Goal: Ask a question

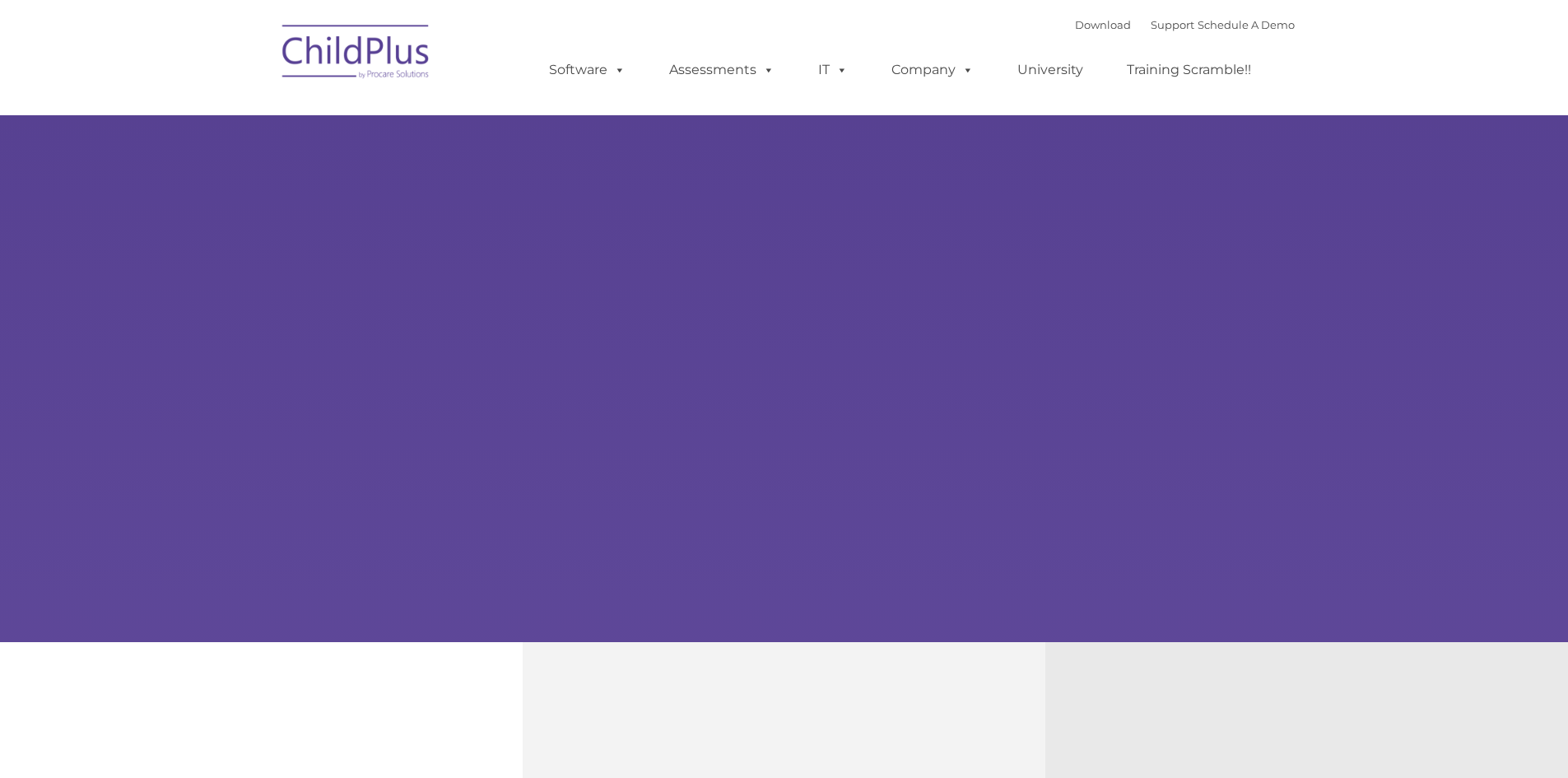
type input ""
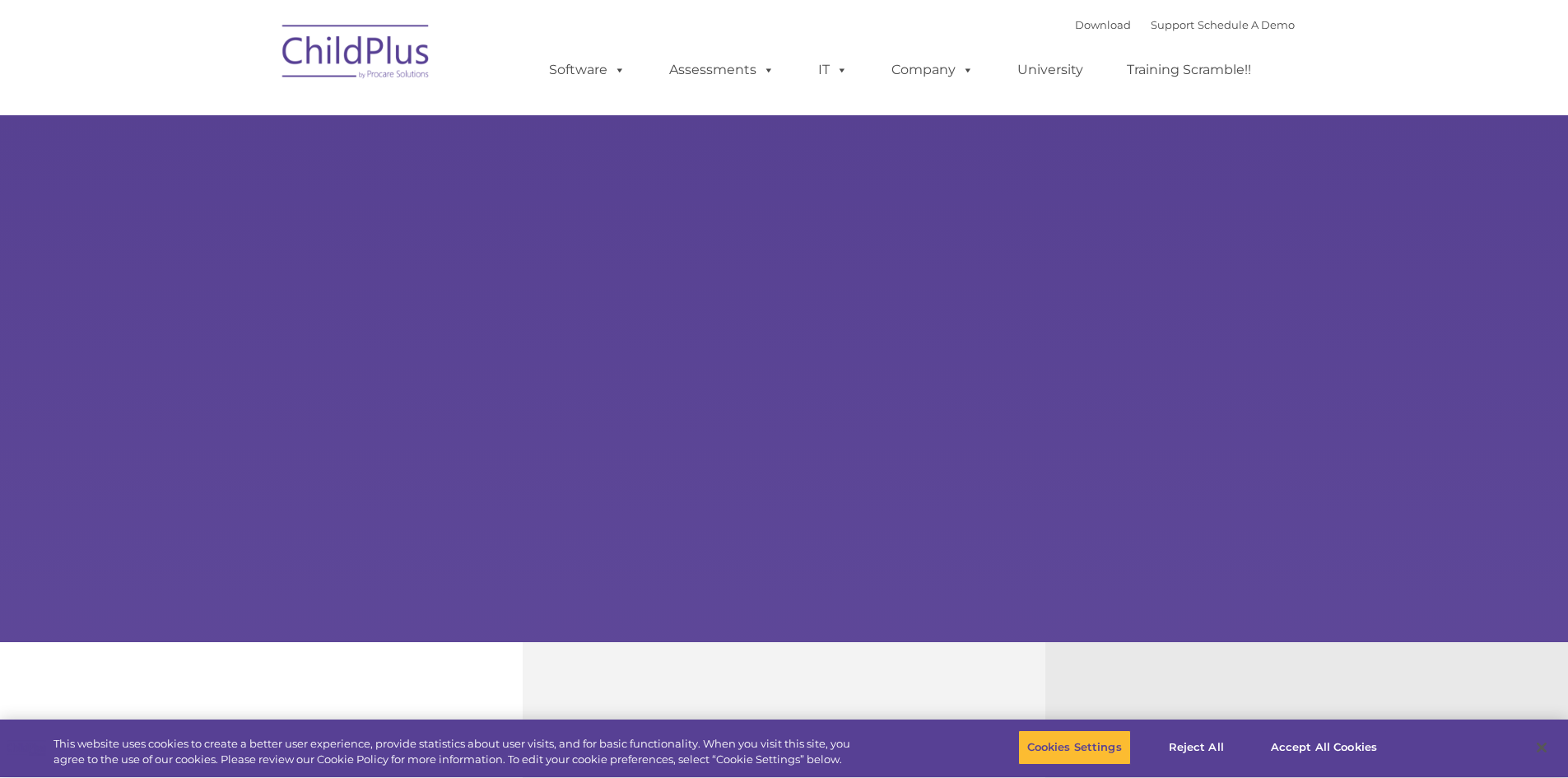
select select "MEDIUM"
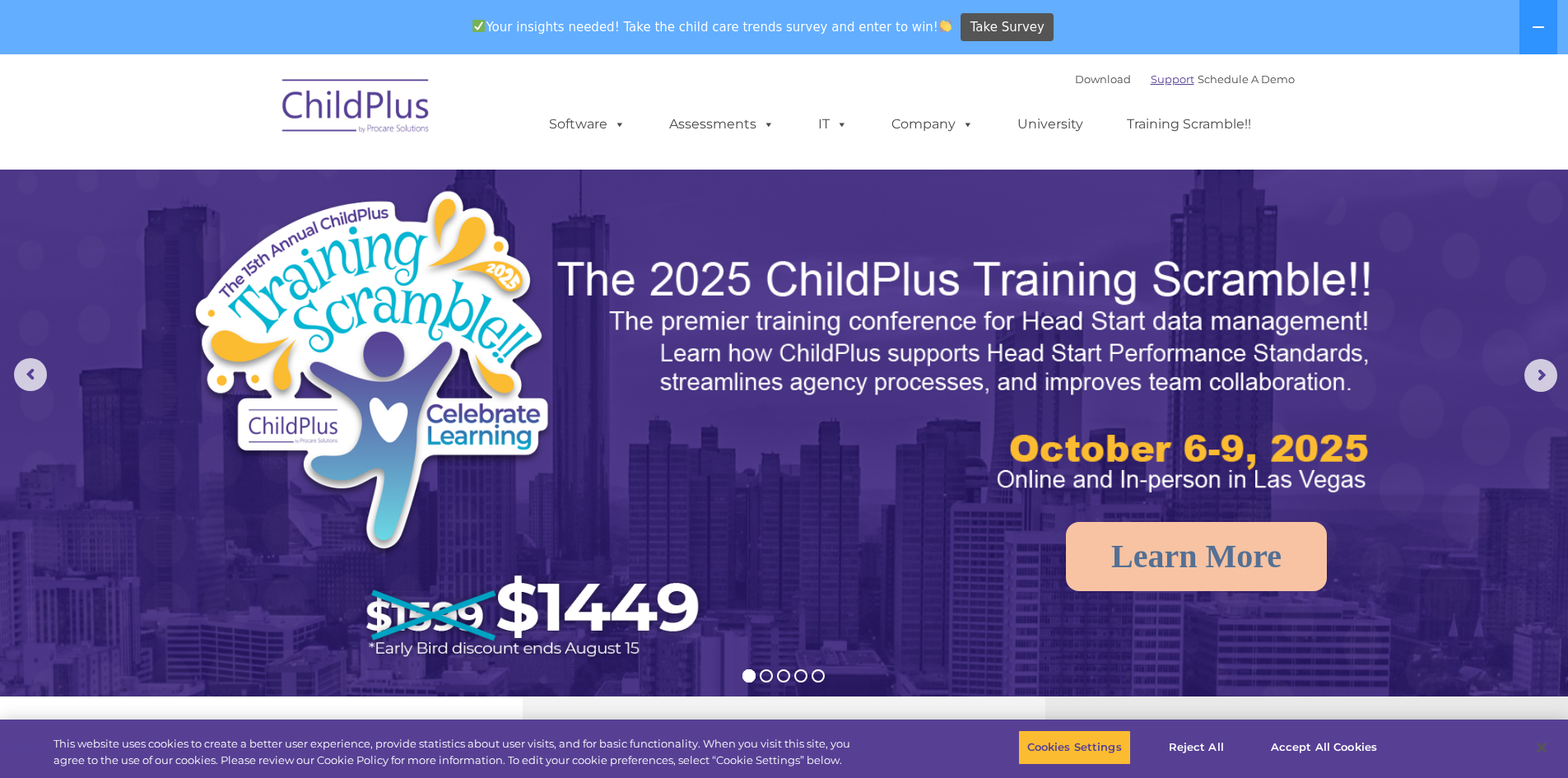
click at [1154, 78] on link "Support" at bounding box center [1172, 79] width 44 height 13
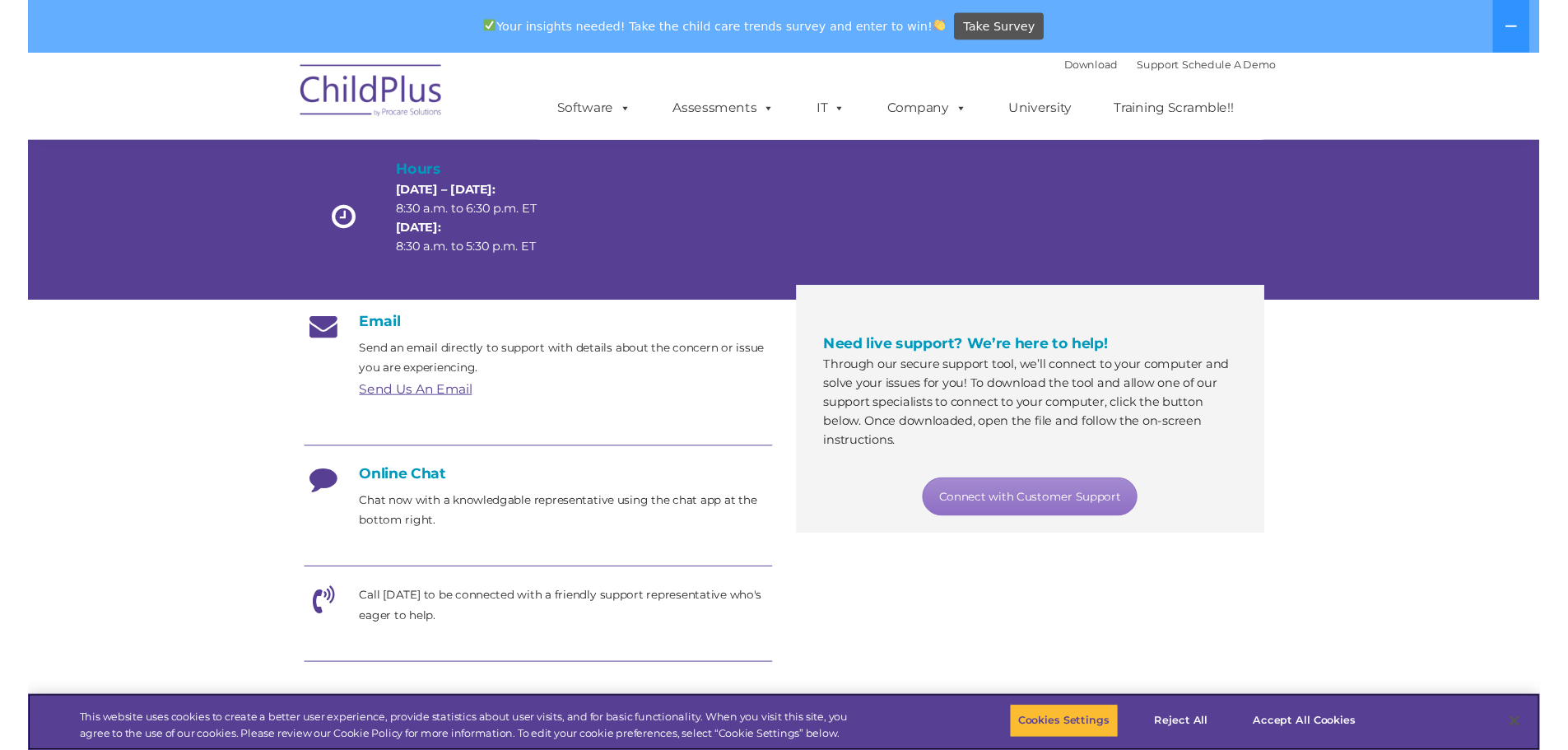
scroll to position [121, 0]
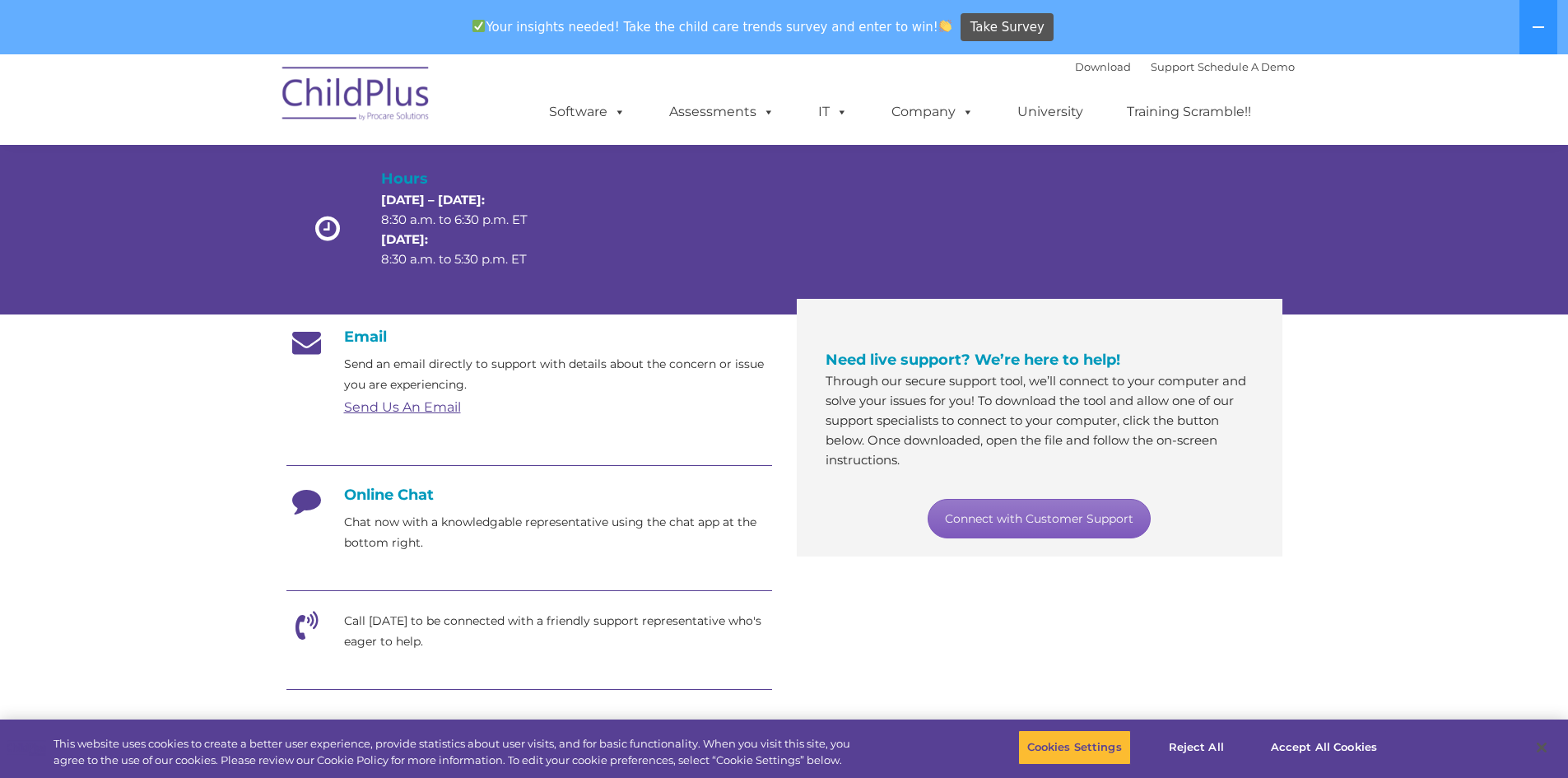
click at [959, 513] on link "Connect with Customer Support" at bounding box center [1038, 518] width 223 height 39
